Goal: Transaction & Acquisition: Subscribe to service/newsletter

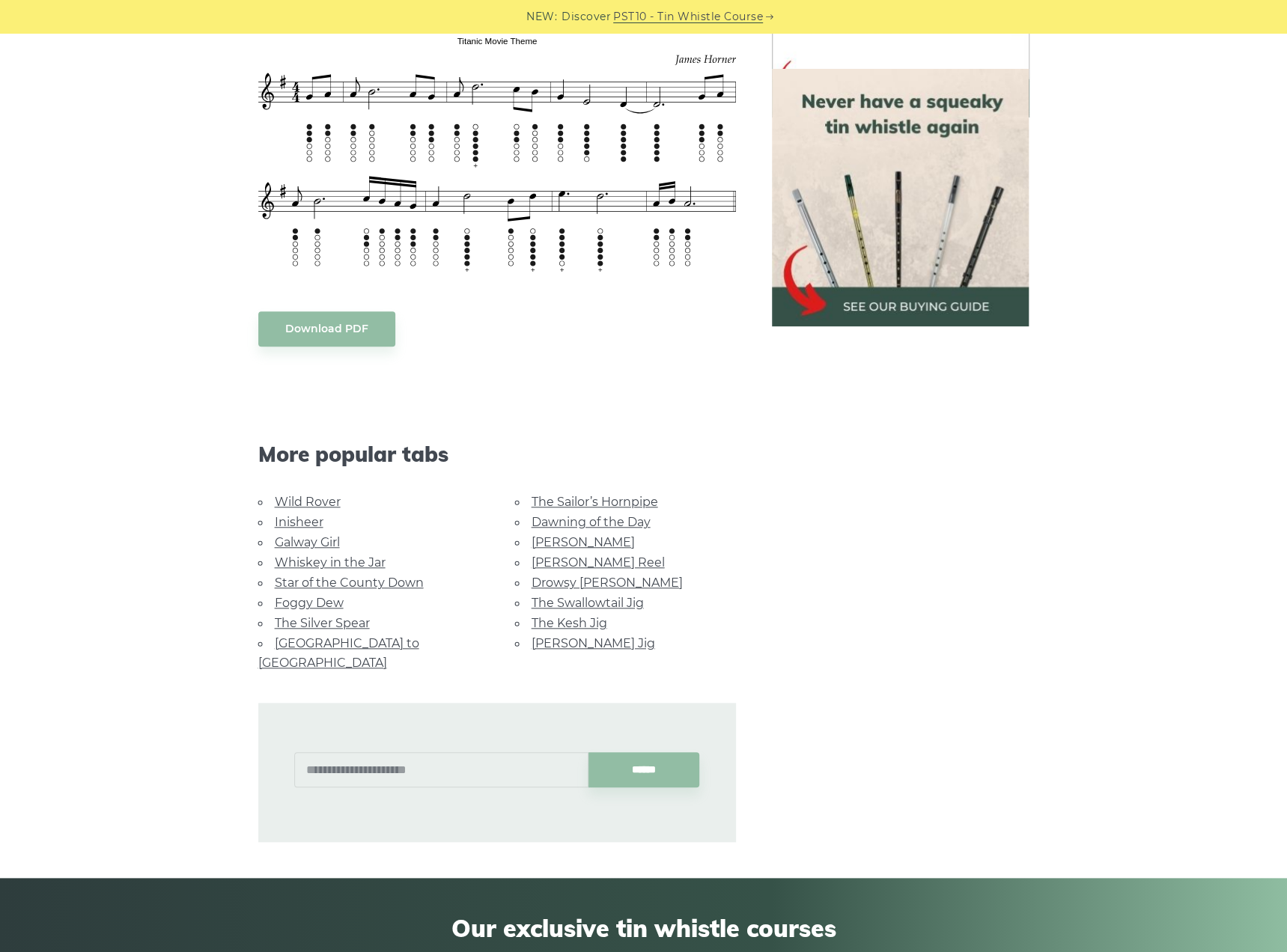
scroll to position [673, 0]
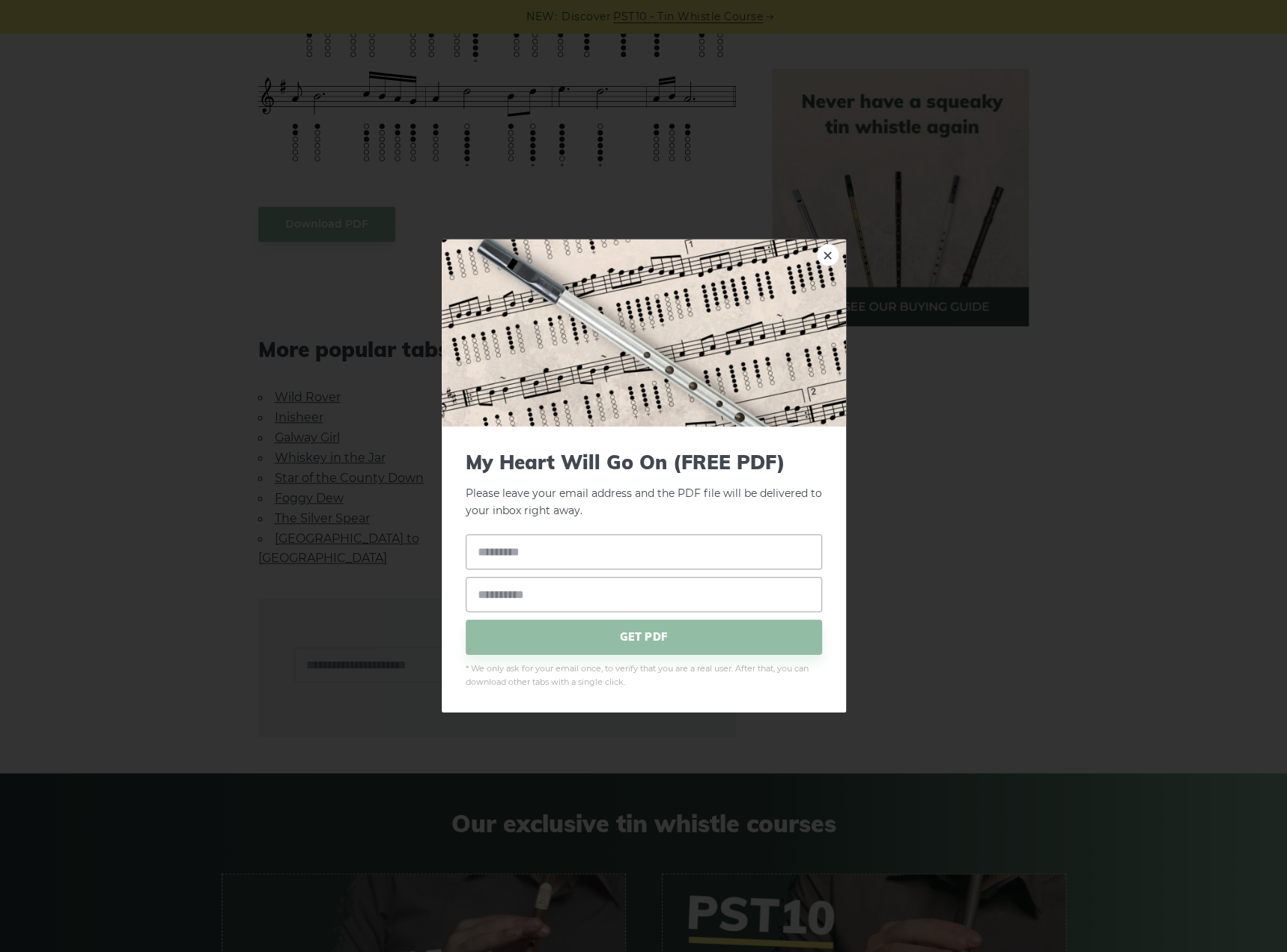
click at [331, 225] on body "NEW: Discover PST10 - Tin Whistle Course Lessons Fingering Charts Tabs & Notes …" at bounding box center [644, 468] width 1287 height 2283
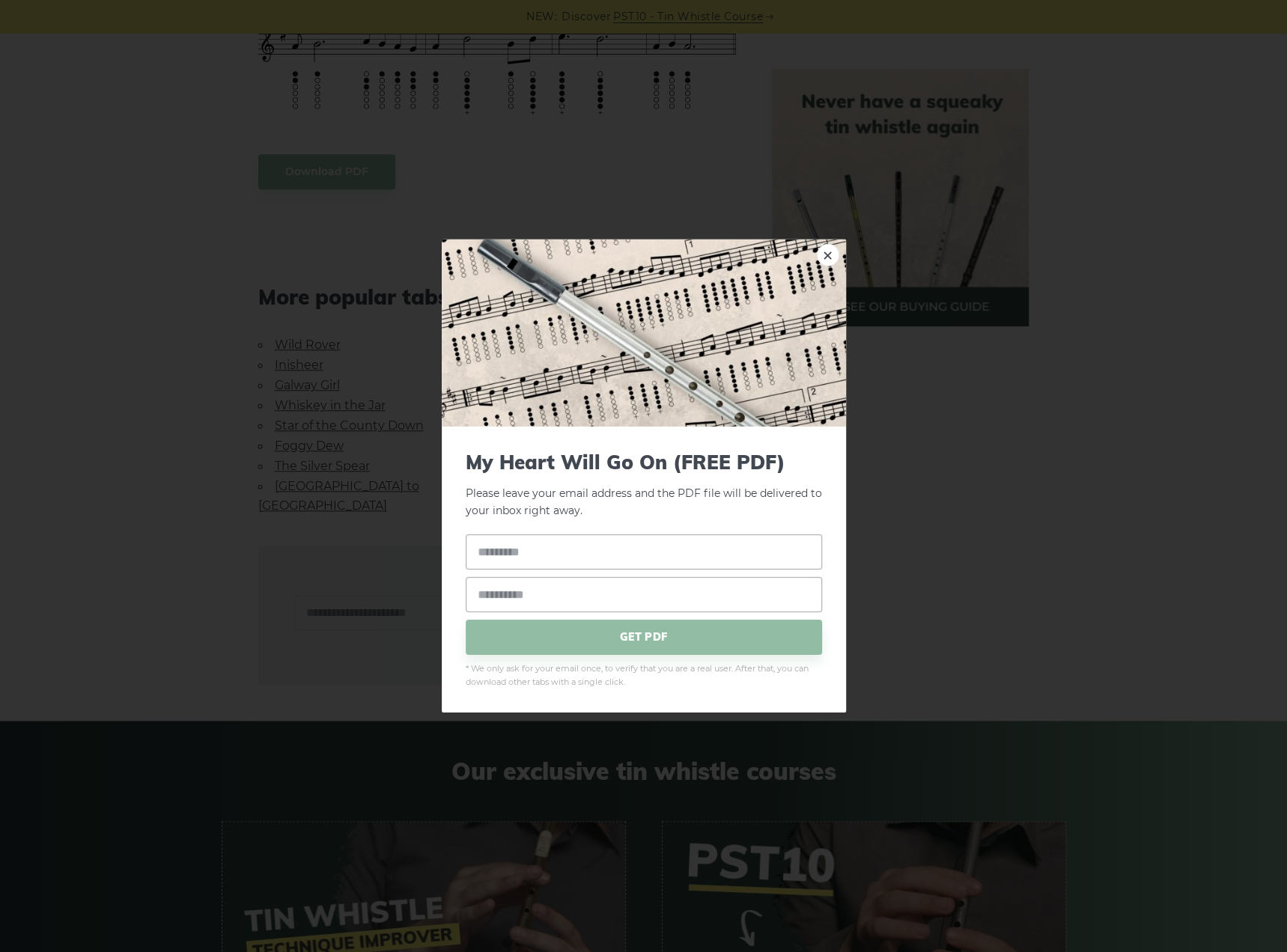
scroll to position [748, 0]
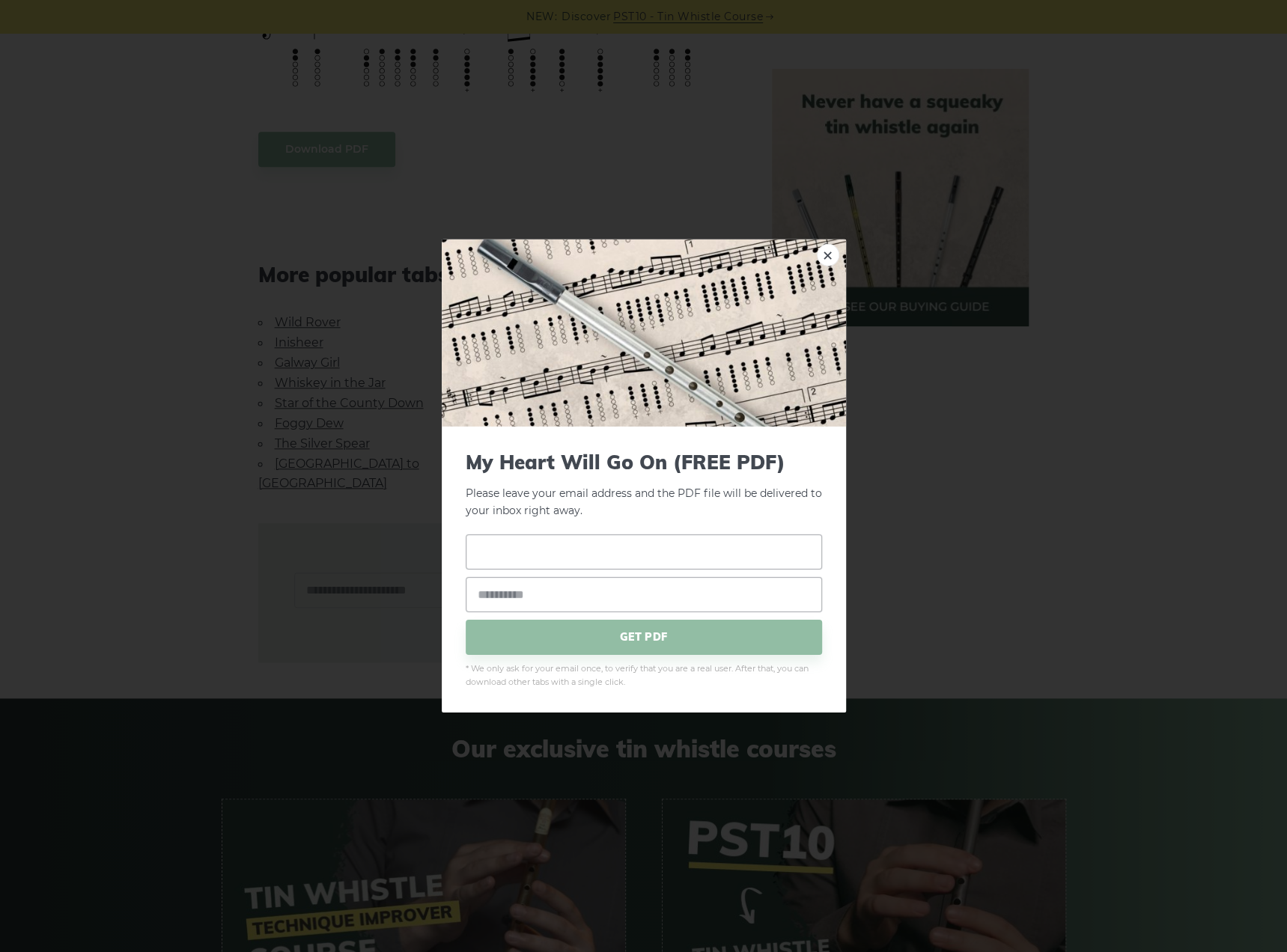
click at [552, 550] on input "text" at bounding box center [644, 550] width 356 height 35
type input "*"
type input "*****"
type input "**********"
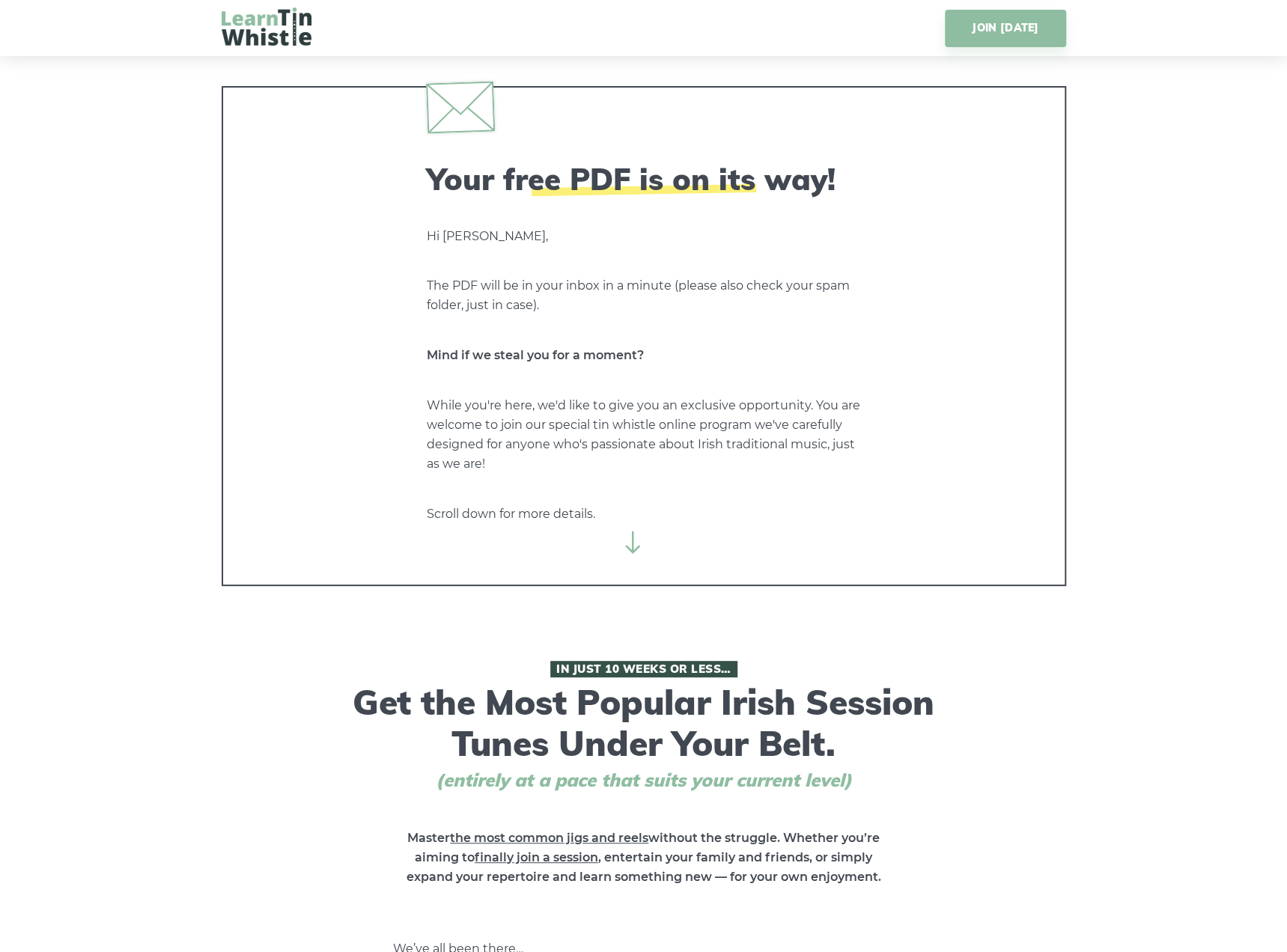
drag, startPoint x: 156, startPoint y: 775, endPoint x: 163, endPoint y: 158, distance: 617.0
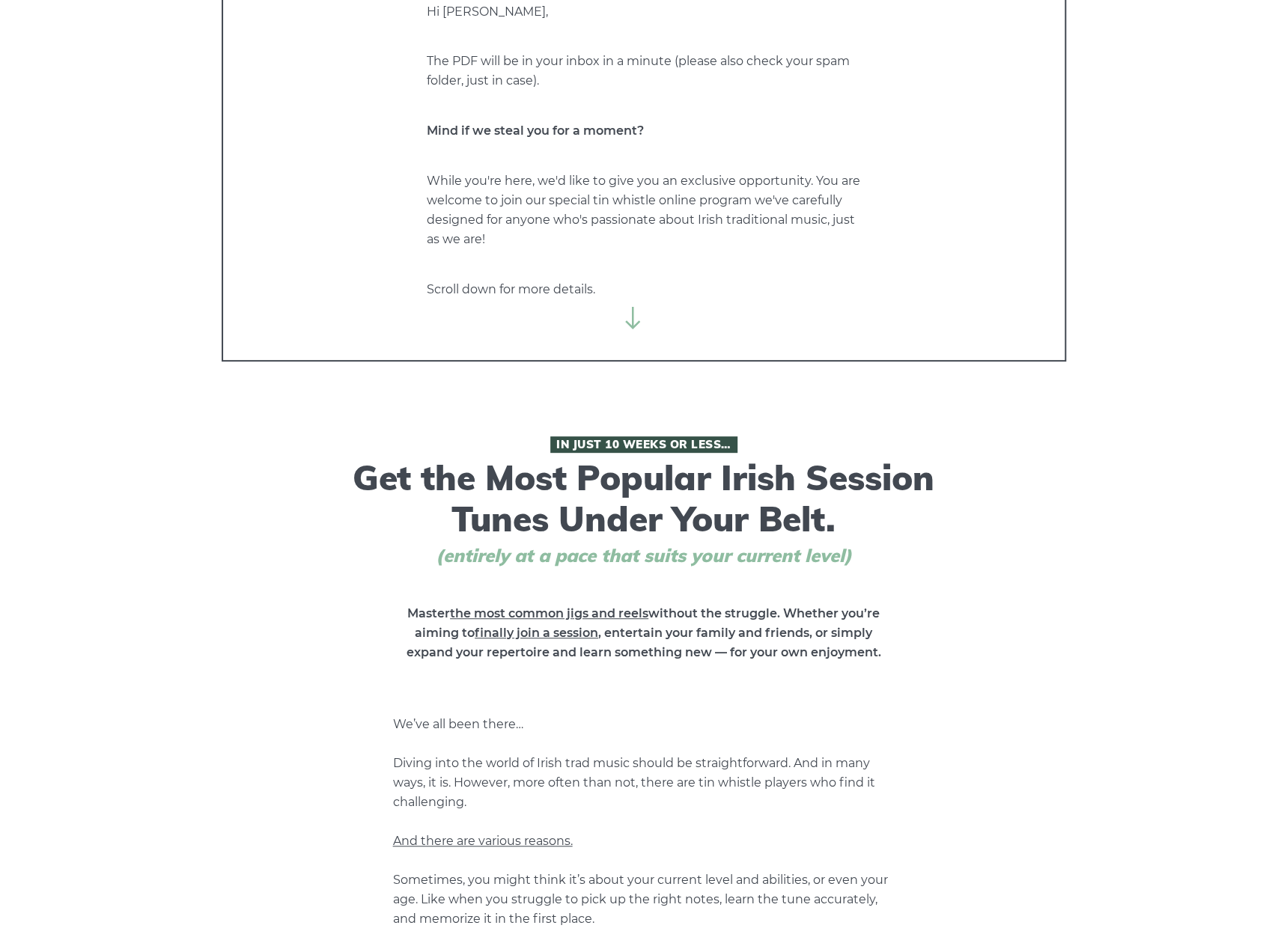
scroll to position [149, 0]
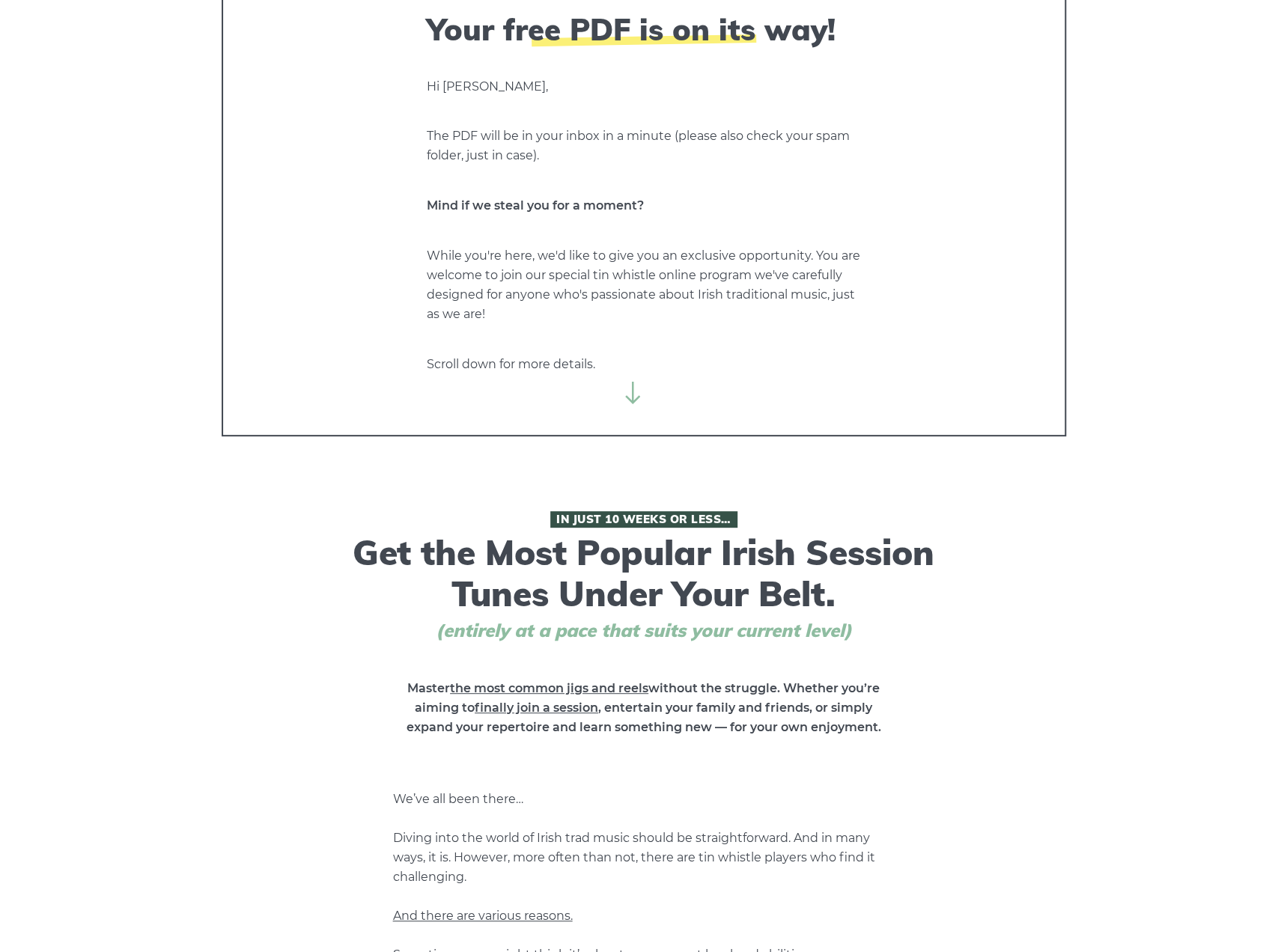
click at [626, 392] on icon at bounding box center [633, 392] width 22 height 22
click at [630, 392] on icon at bounding box center [633, 392] width 22 height 22
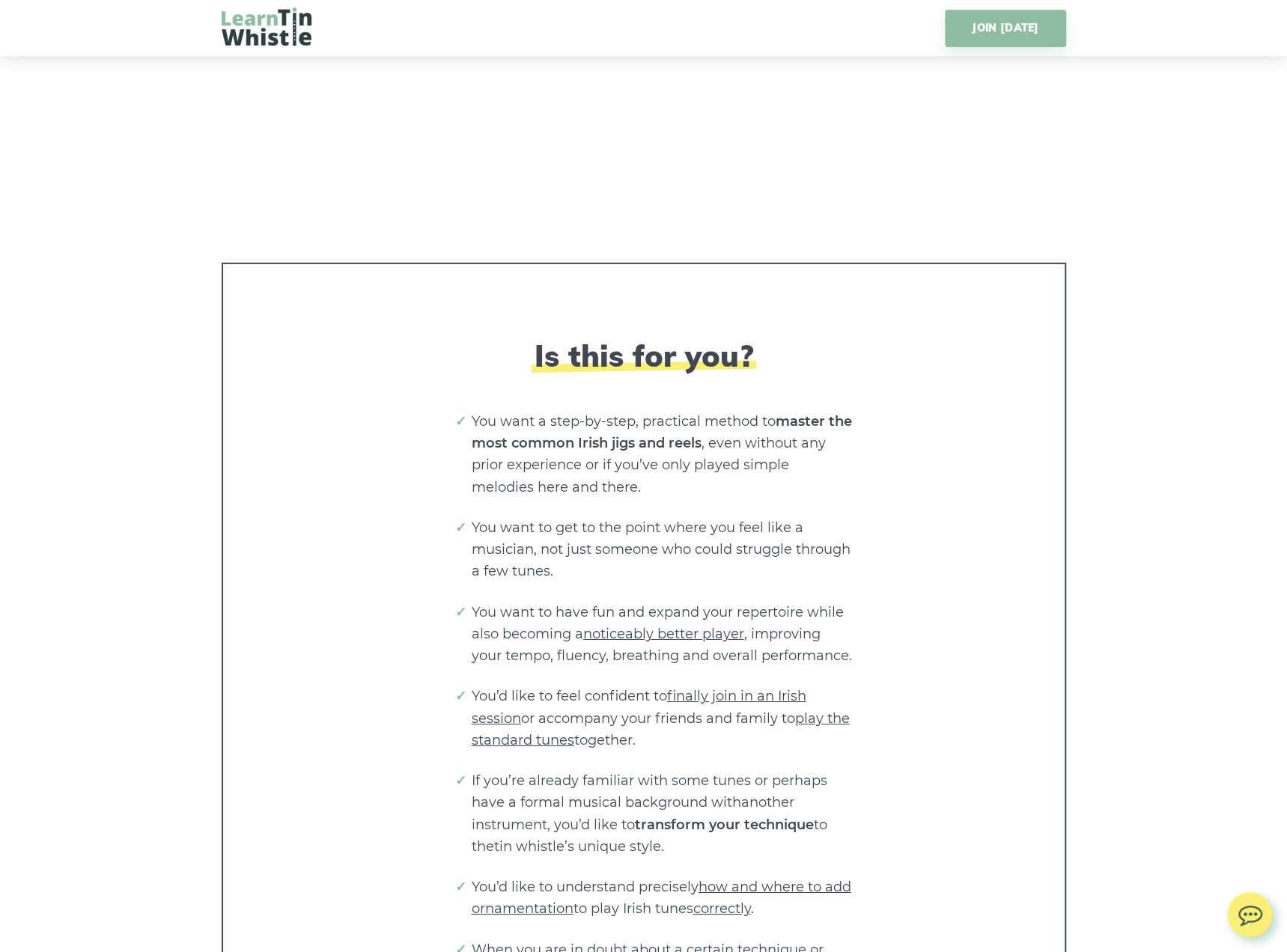
scroll to position [2844, 0]
